Goal: Find specific page/section: Find specific page/section

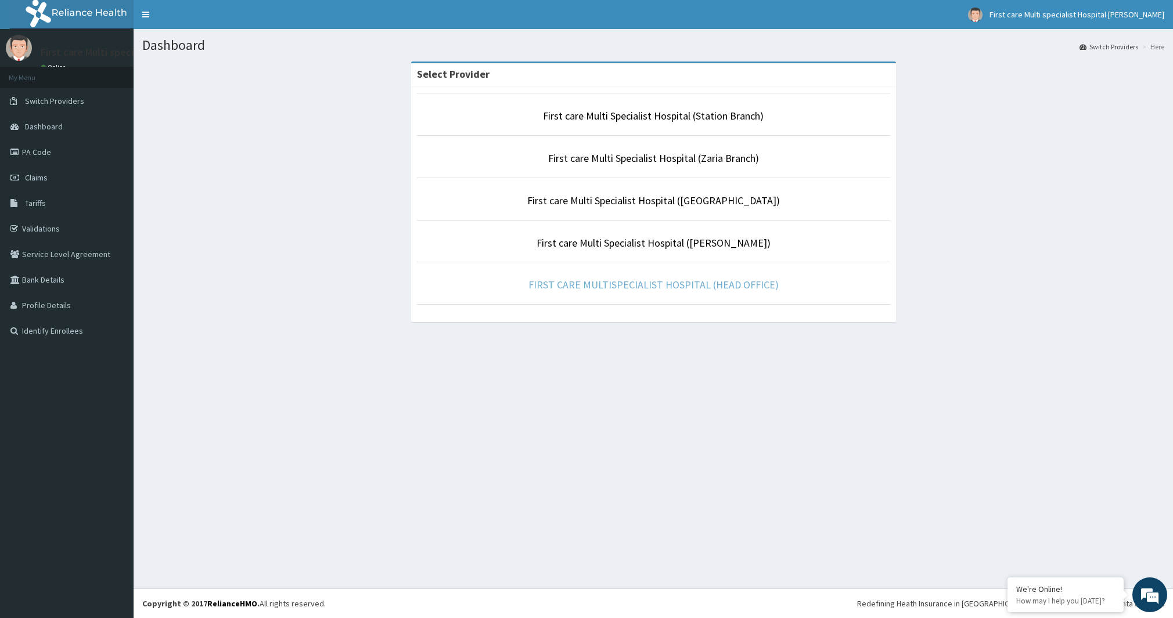
click at [700, 288] on link "FIRST CARE MULTISPECIALIST HOSPITAL (HEAD OFFICE)" at bounding box center [653, 284] width 250 height 13
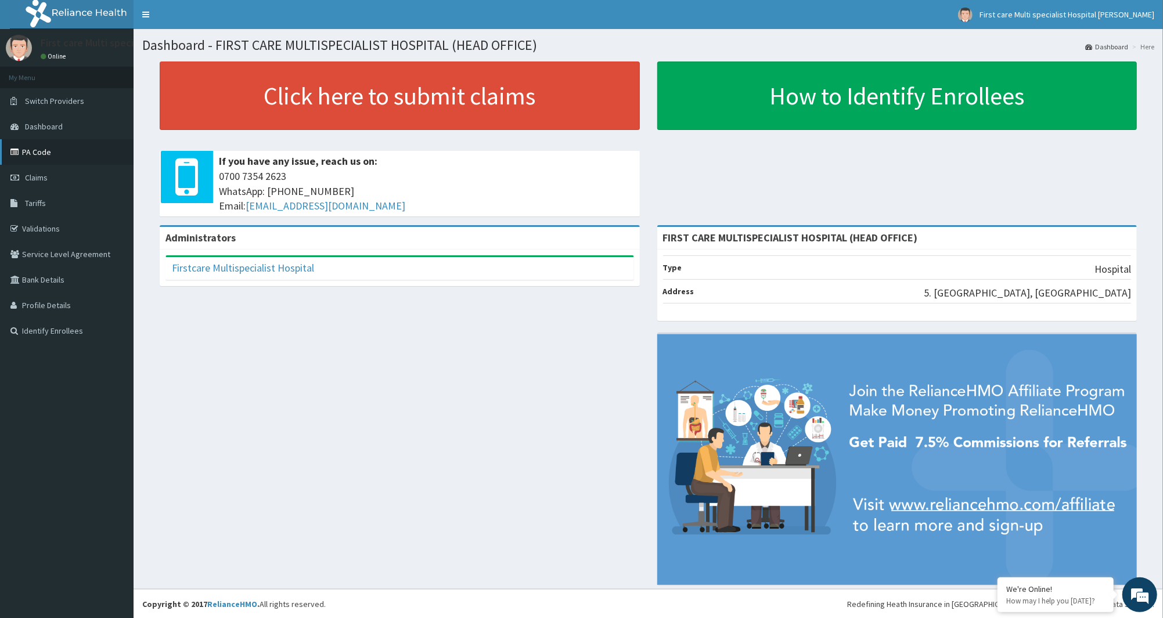
click at [27, 150] on link "PA Code" at bounding box center [67, 152] width 134 height 26
